Goal: Information Seeking & Learning: Understand process/instructions

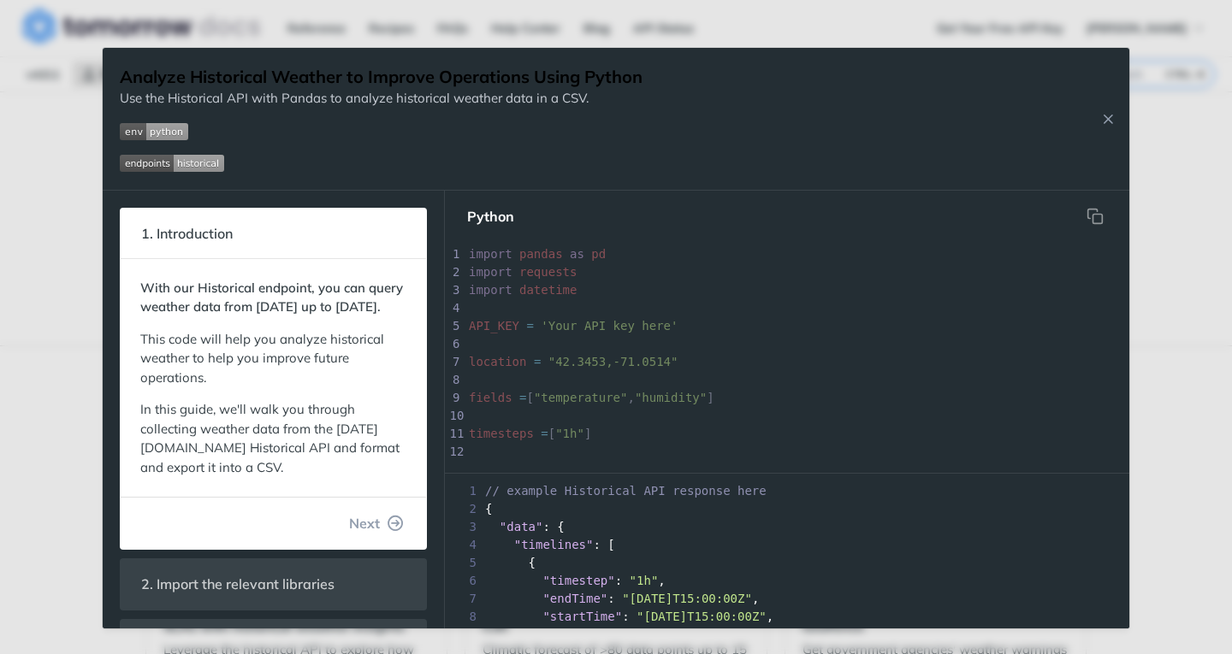
drag, startPoint x: 0, startPoint y: 0, endPoint x: 9, endPoint y: 161, distance: 161.0
click at [9, 161] on div "Jump to Content Reference Recipes FAQs Help Center Blog API Status Recipes Refe…" at bounding box center [616, 327] width 1232 height 654
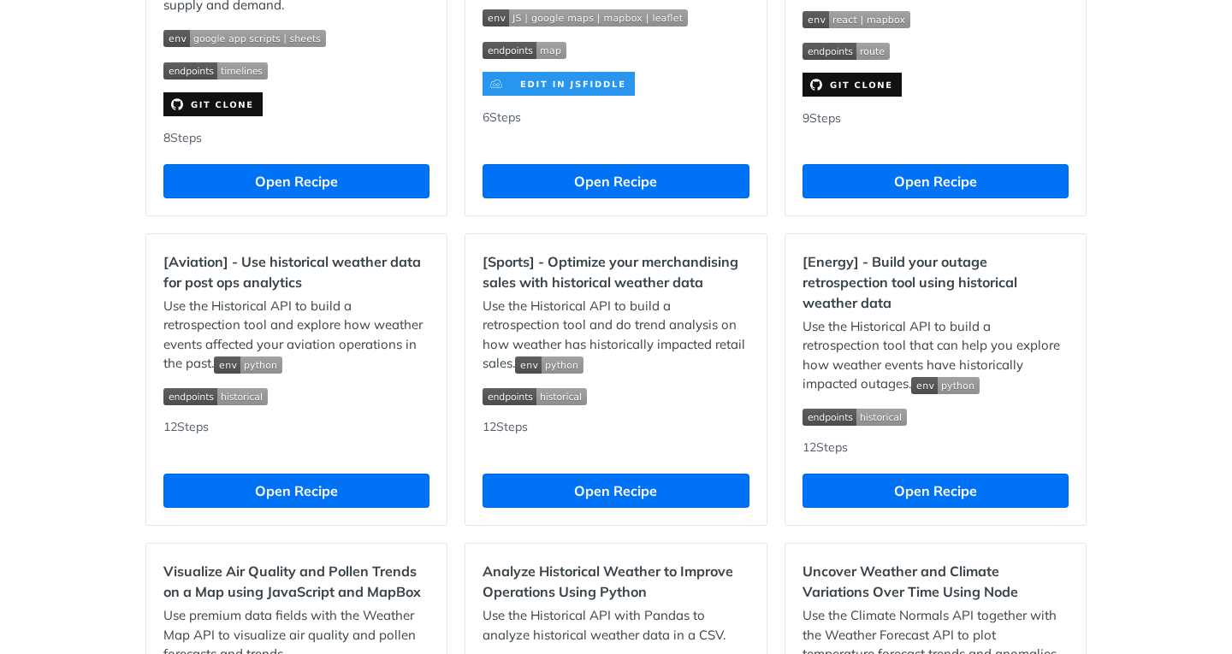
scroll to position [1454, 0]
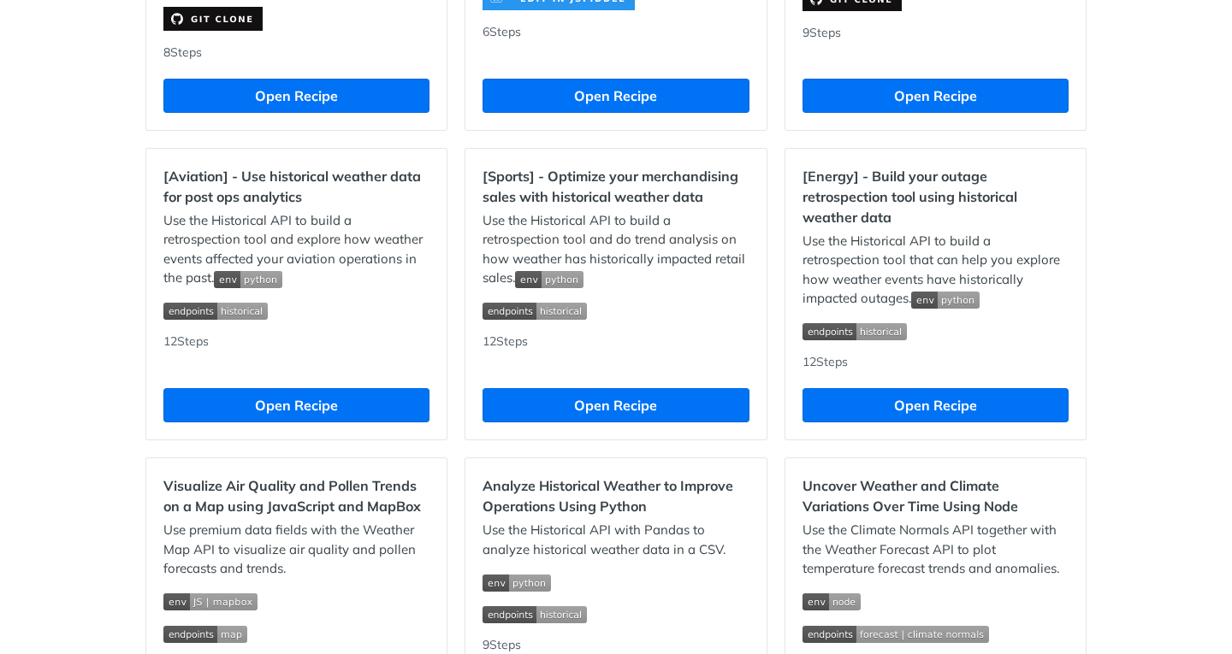
click at [564, 284] on img "Expand image" at bounding box center [549, 279] width 68 height 17
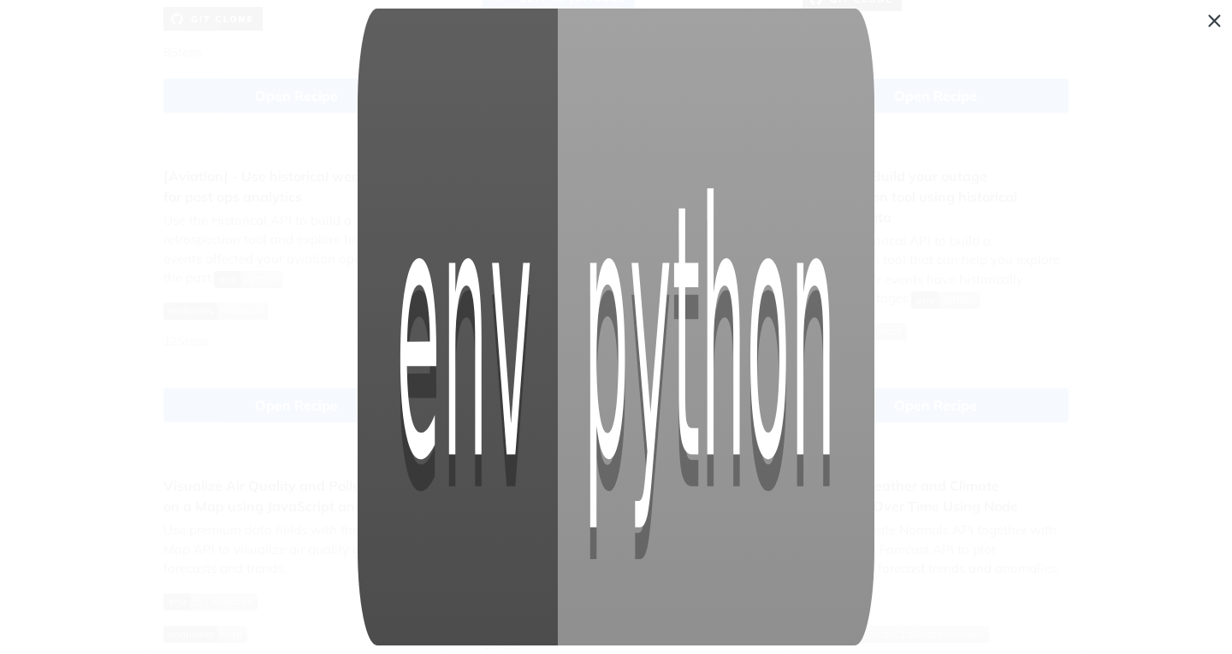
click at [906, 280] on span "Collapse image" at bounding box center [616, 327] width 1232 height 654
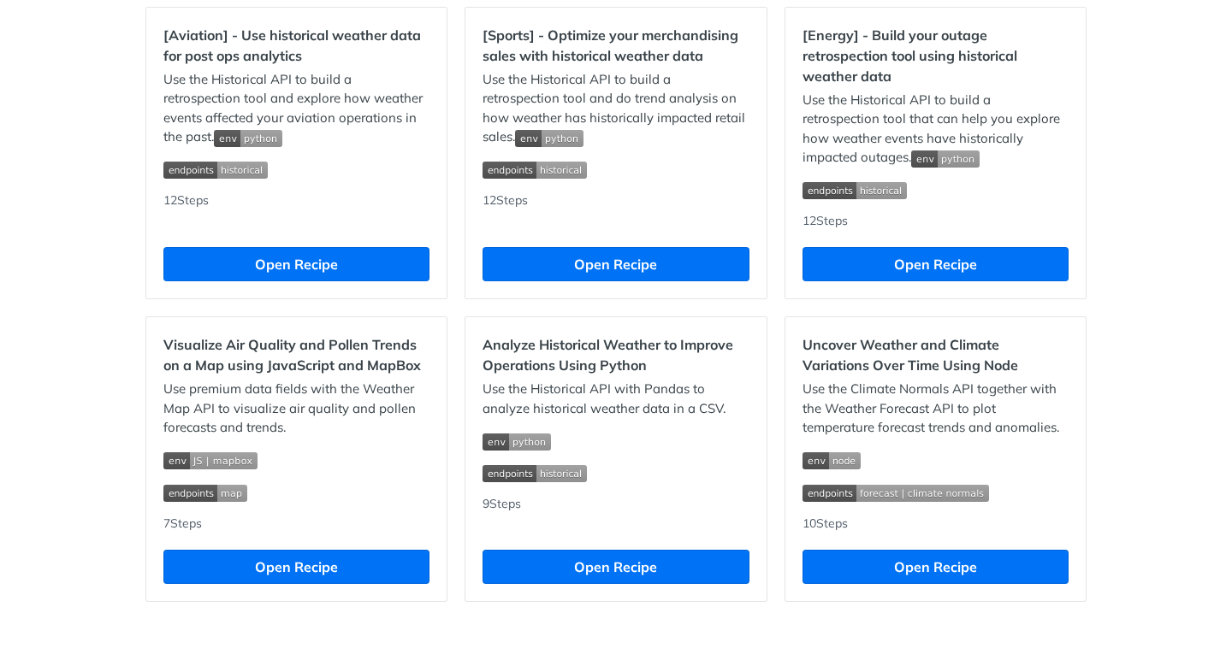
scroll to position [1611, 0]
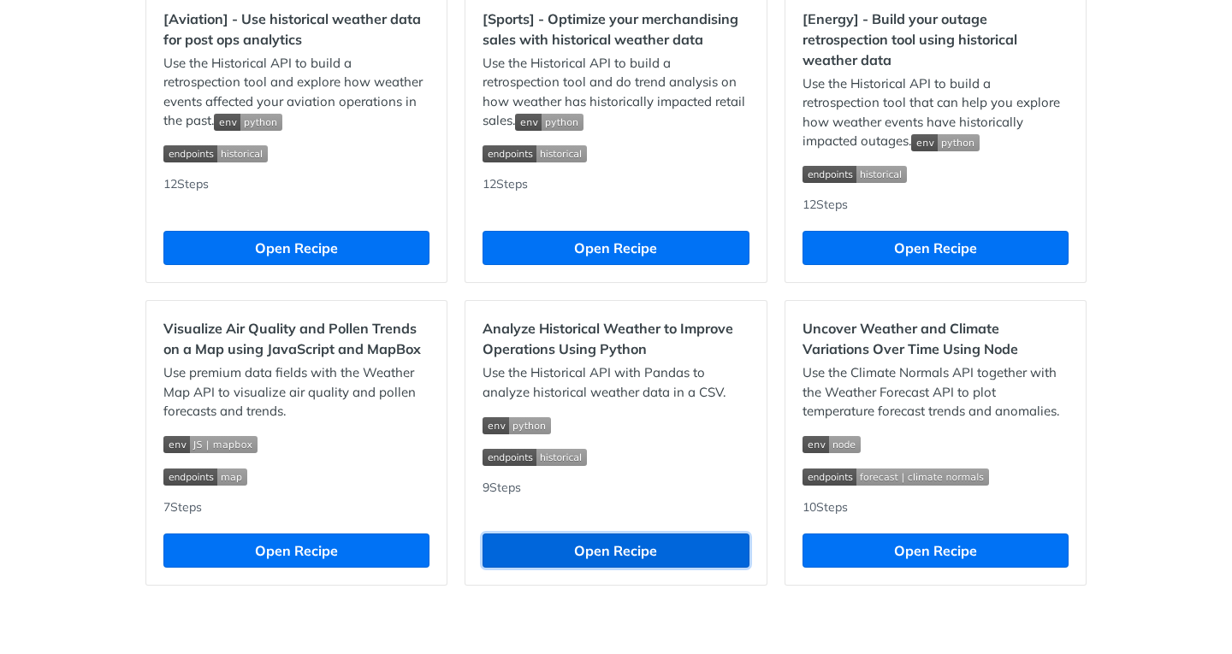
click at [601, 553] on button "Open Recipe" at bounding box center [615, 551] width 266 height 34
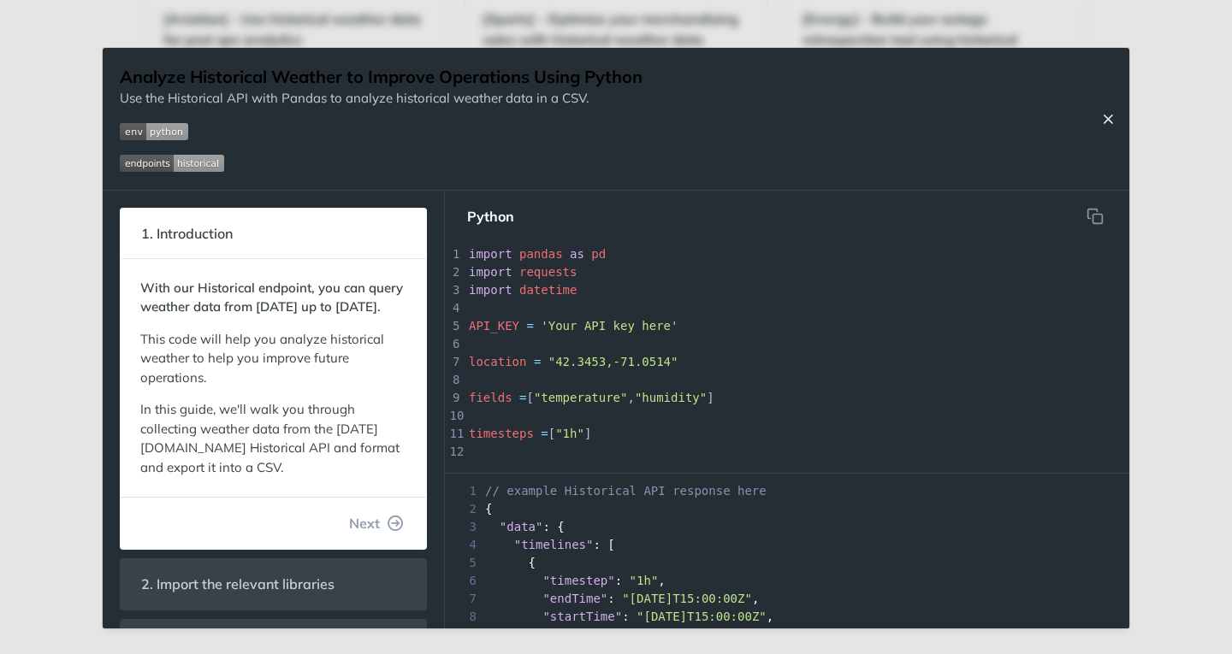
click at [1109, 114] on icon "Close Recipe" at bounding box center [1107, 118] width 15 height 15
